Goal: Complete application form

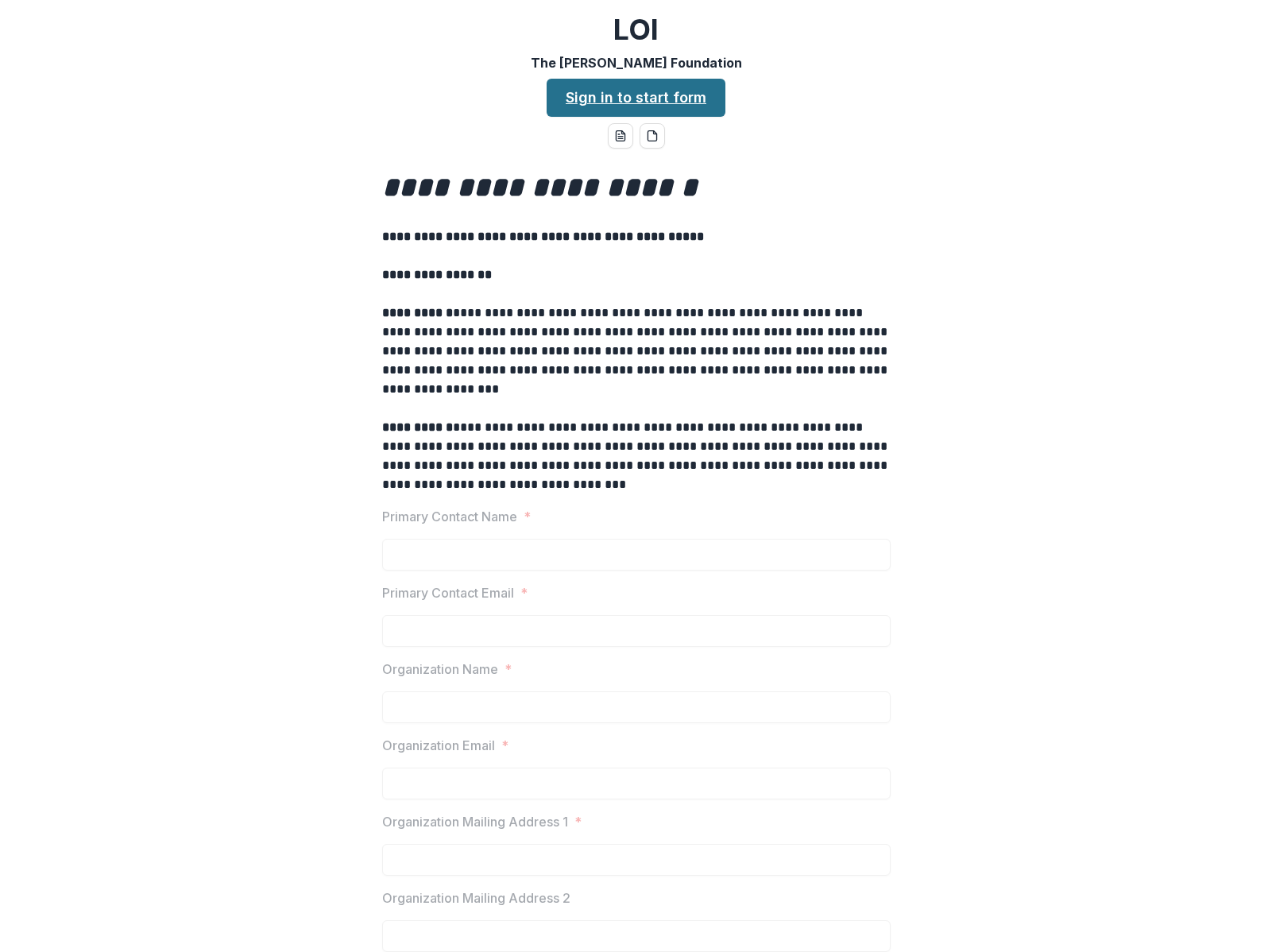
click at [647, 97] on link "Sign in to start form" at bounding box center [636, 97] width 179 height 38
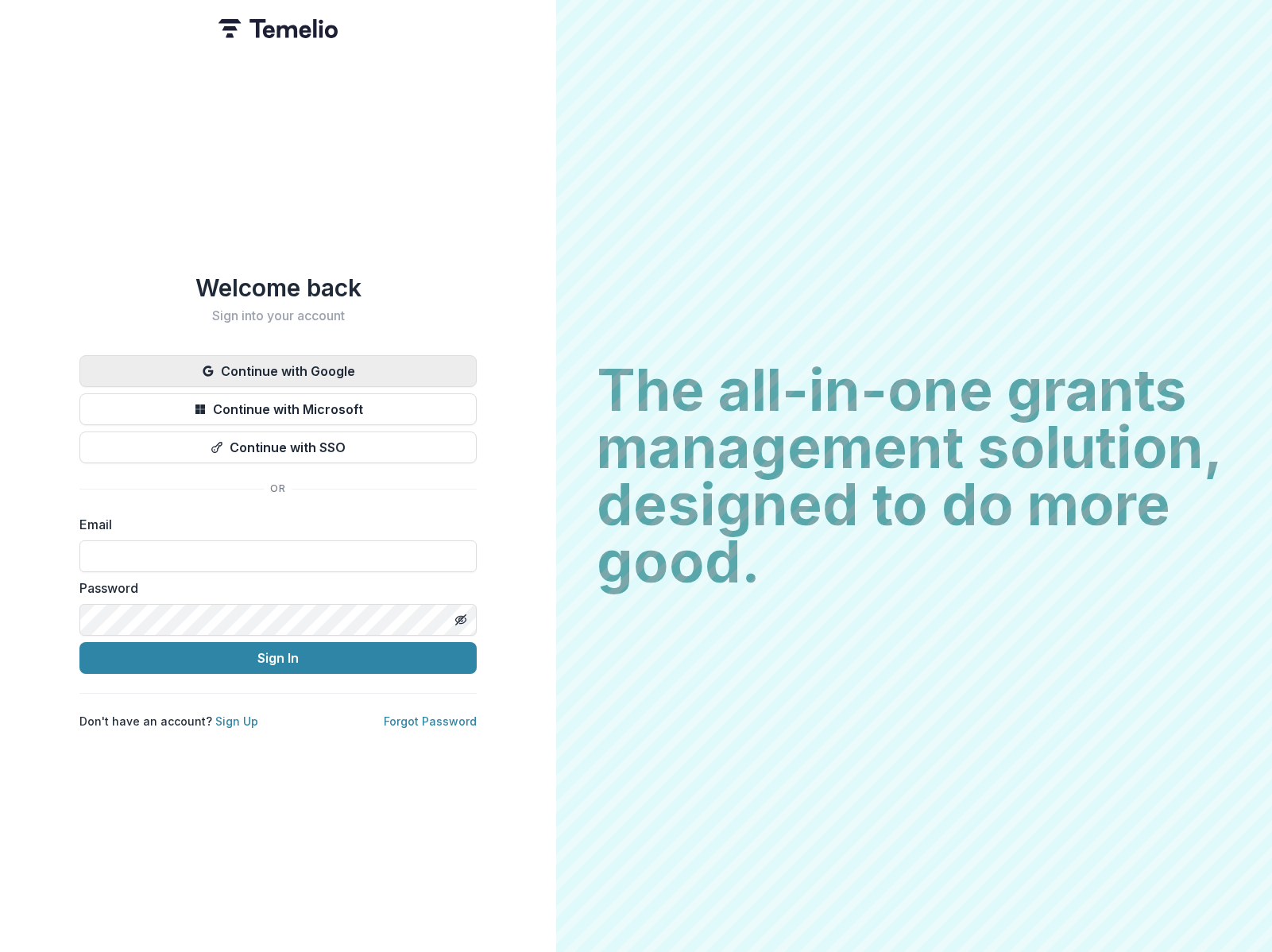
click at [320, 364] on button "Continue with Google" at bounding box center [278, 370] width 398 height 32
click at [657, 132] on div "The all-in-one grants management solution, designed to do more good. The all-in…" at bounding box center [914, 476] width 716 height 952
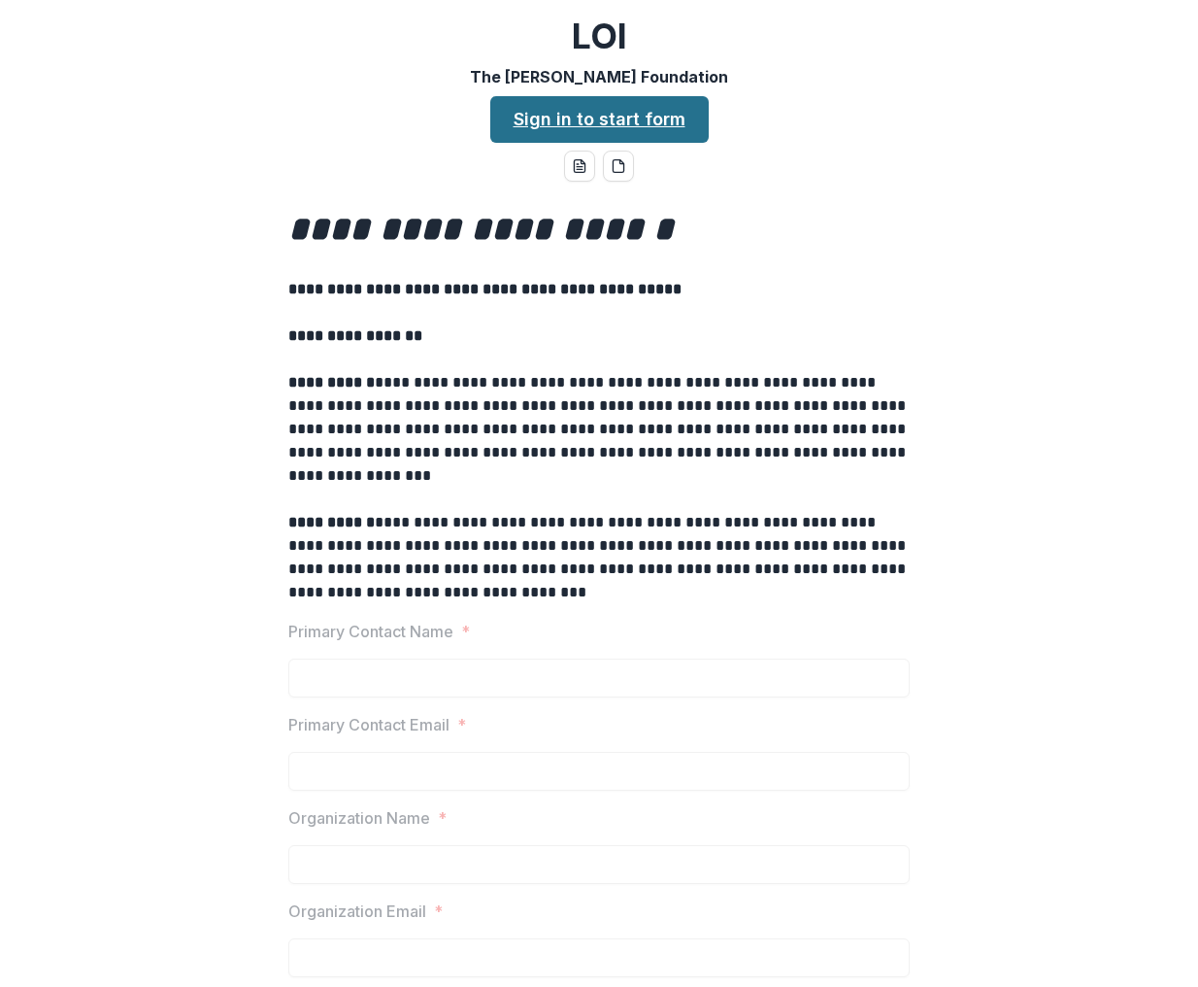
click at [555, 113] on link "Sign in to start form" at bounding box center [599, 119] width 219 height 47
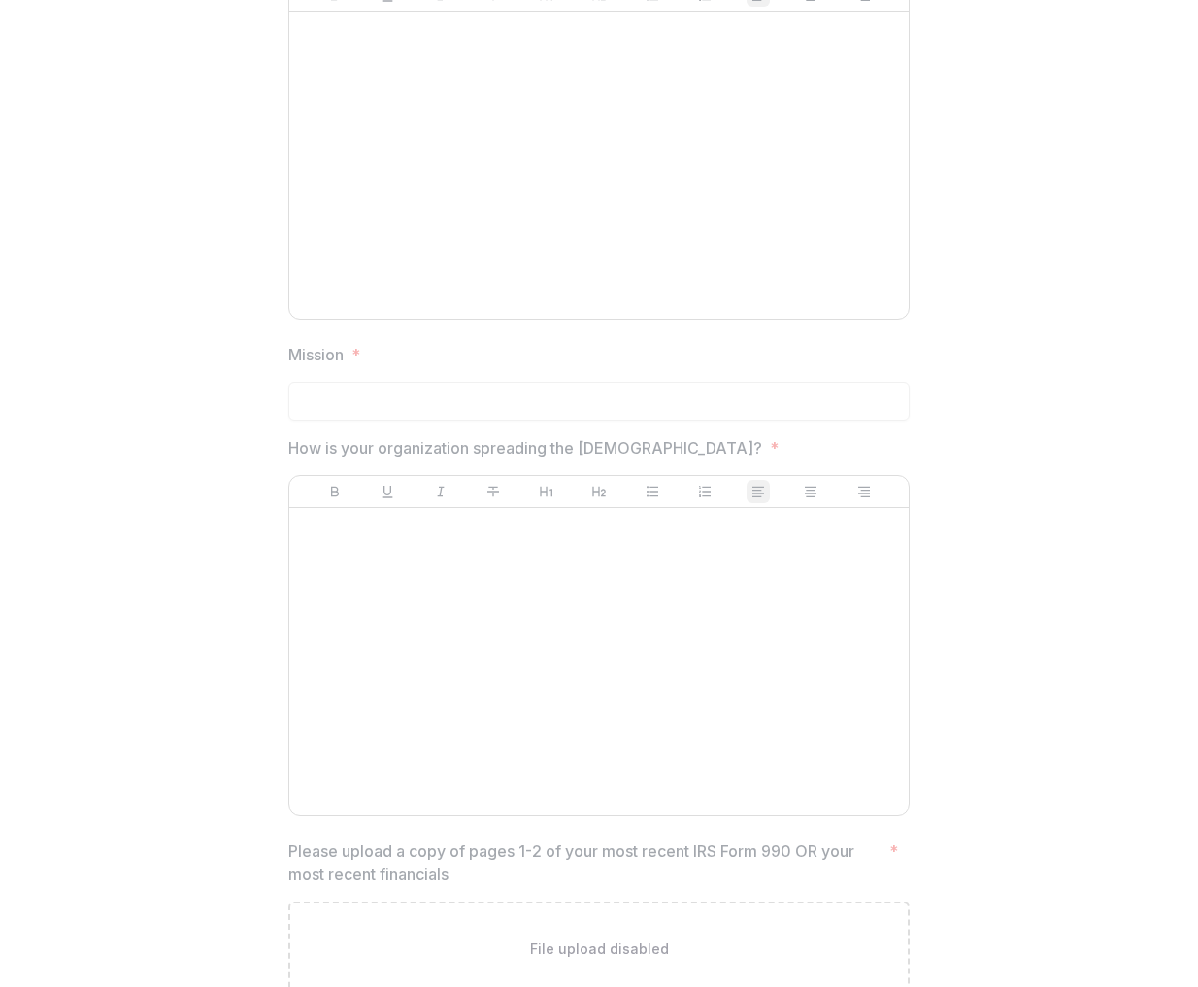
scroll to position [2723, 0]
